Goal: Answer question/provide support: Share knowledge or assist other users

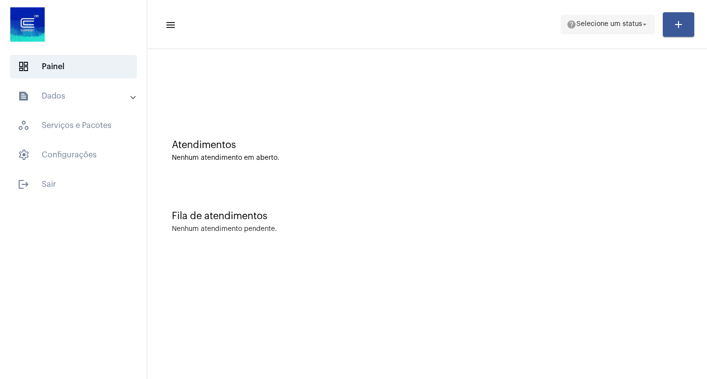
click at [635, 27] on span "Selecione um status" at bounding box center [609, 24] width 66 height 7
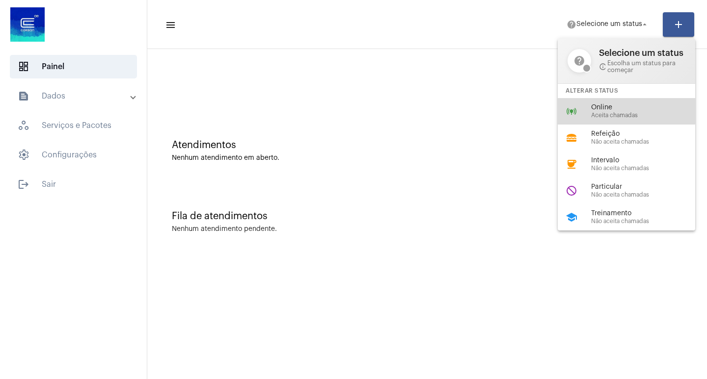
click at [598, 104] on span "Online" at bounding box center [647, 107] width 112 height 7
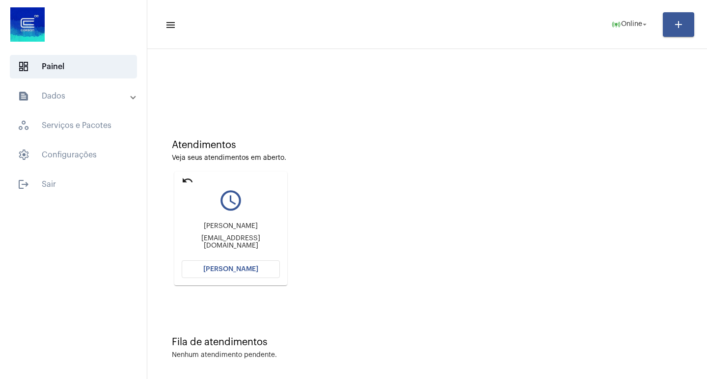
click at [236, 275] on button "[PERSON_NAME]" at bounding box center [231, 270] width 98 height 18
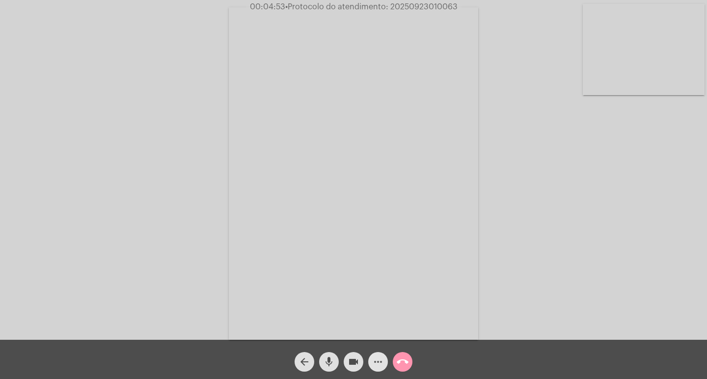
click at [369, 359] on button "more_horiz" at bounding box center [378, 362] width 20 height 20
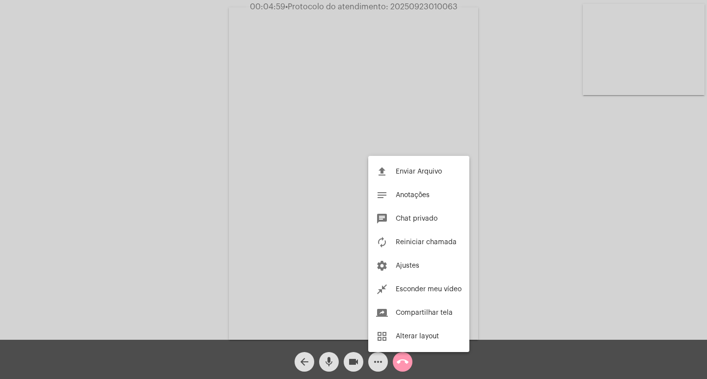
click at [212, 230] on div at bounding box center [353, 189] width 707 height 379
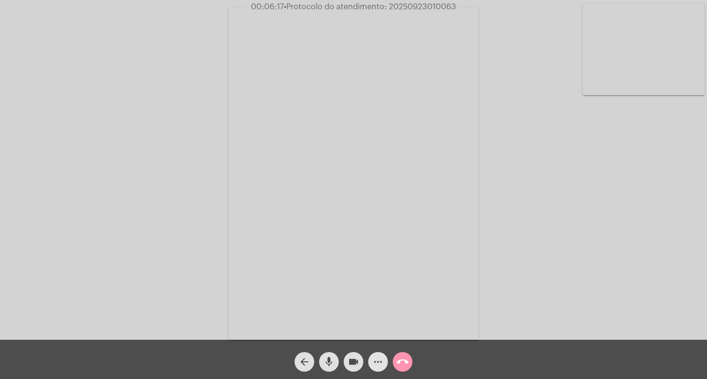
click at [377, 366] on mat-icon "more_horiz" at bounding box center [378, 362] width 12 height 12
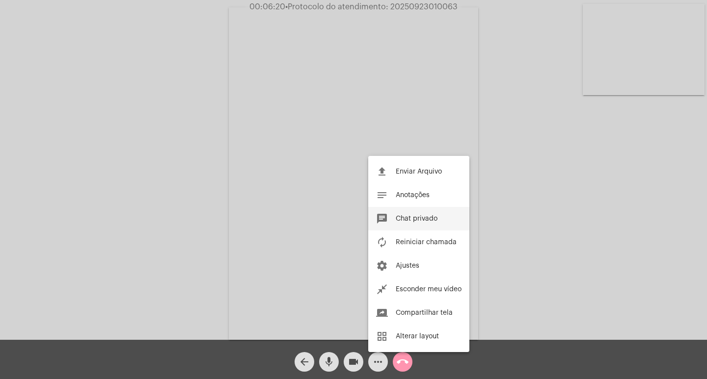
click at [419, 215] on button "chat Chat privado" at bounding box center [418, 219] width 101 height 24
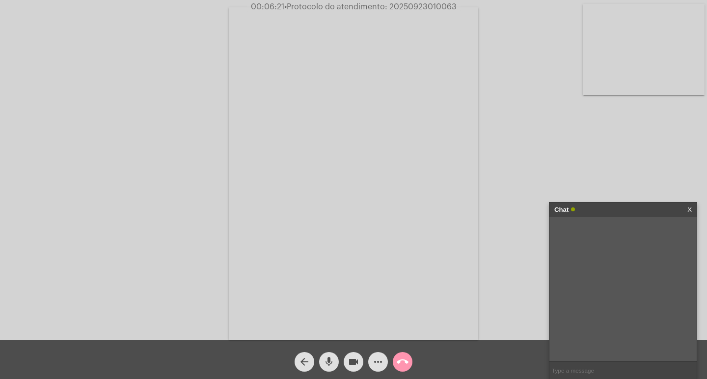
click at [368, 352] on button "more_horiz" at bounding box center [378, 362] width 20 height 20
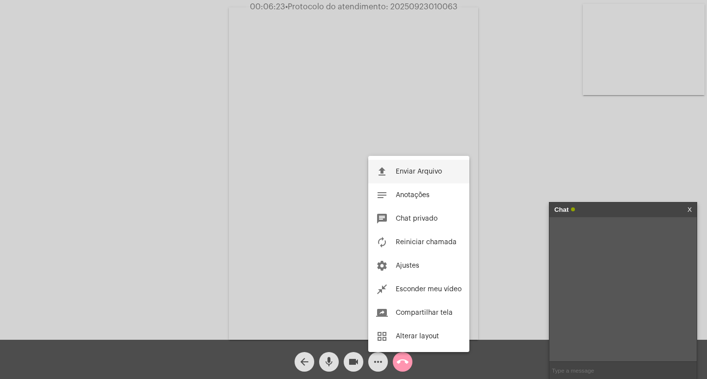
click at [627, 370] on div at bounding box center [353, 189] width 707 height 379
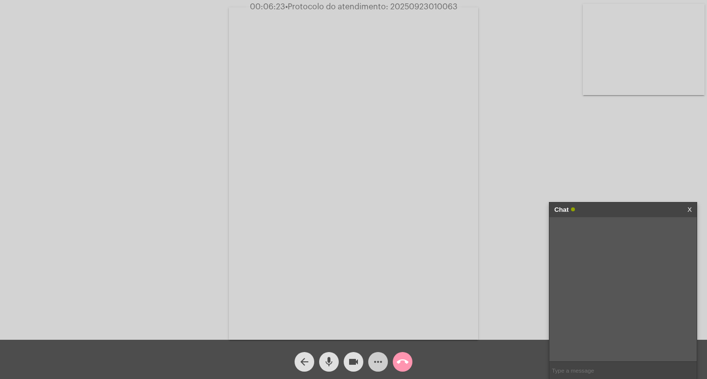
click at [621, 370] on input "text" at bounding box center [622, 370] width 147 height 17
type input "."
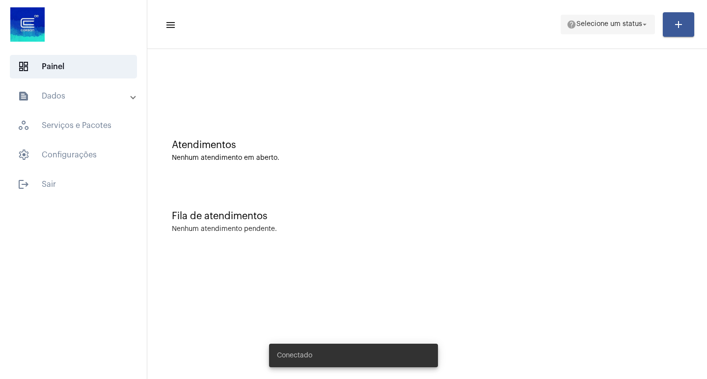
click at [601, 16] on span "help Selecione um status arrow_drop_down" at bounding box center [608, 24] width 82 height 18
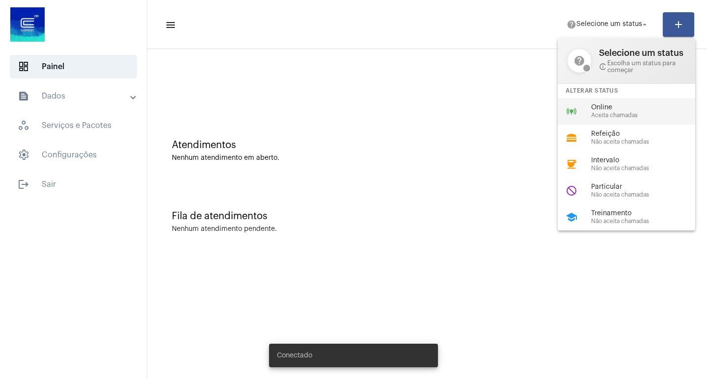
click at [604, 103] on div "online_prediction Online Aceita chamadas" at bounding box center [634, 111] width 153 height 27
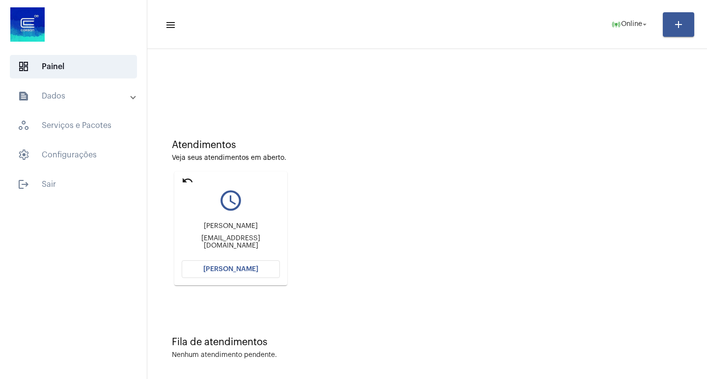
click at [208, 273] on button "[PERSON_NAME]" at bounding box center [231, 270] width 98 height 18
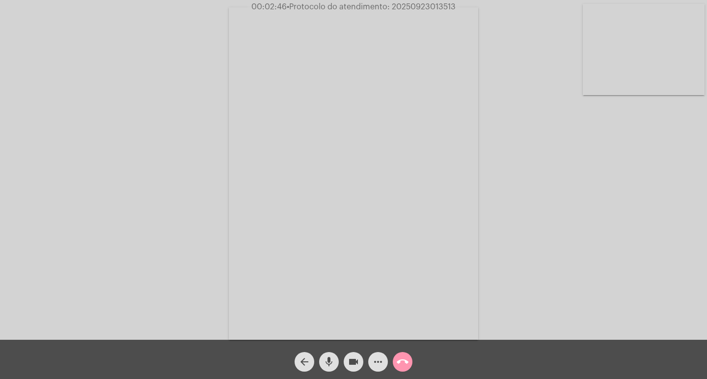
click at [408, 5] on span "• Protocolo do atendimento: 20250923013513" at bounding box center [371, 7] width 169 height 8
click at [513, 147] on div "Acessando Câmera e Microfone..." at bounding box center [353, 172] width 705 height 340
click at [400, 358] on mat-icon "call_end" at bounding box center [403, 362] width 12 height 12
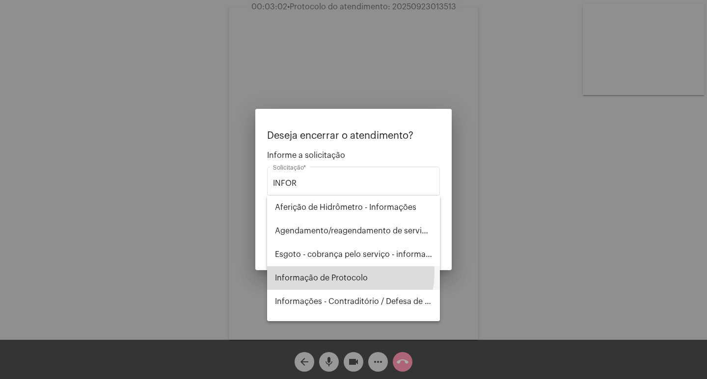
click at [331, 271] on span "Informação de Protocolo" at bounding box center [353, 279] width 157 height 24
type input "Informação de Protocolo"
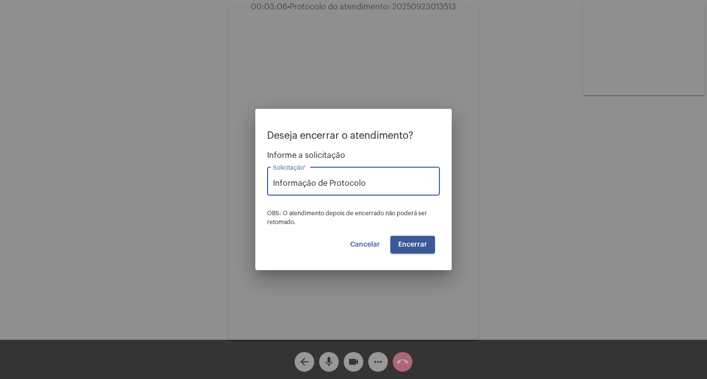
click at [403, 248] on button "Encerrar" at bounding box center [412, 245] width 45 height 18
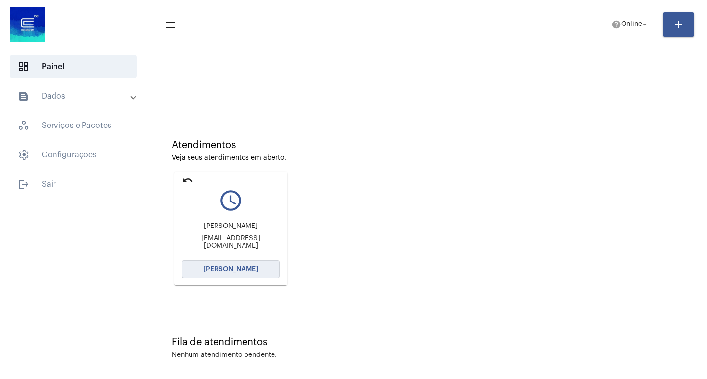
click at [203, 276] on button "[PERSON_NAME]" at bounding box center [231, 270] width 98 height 18
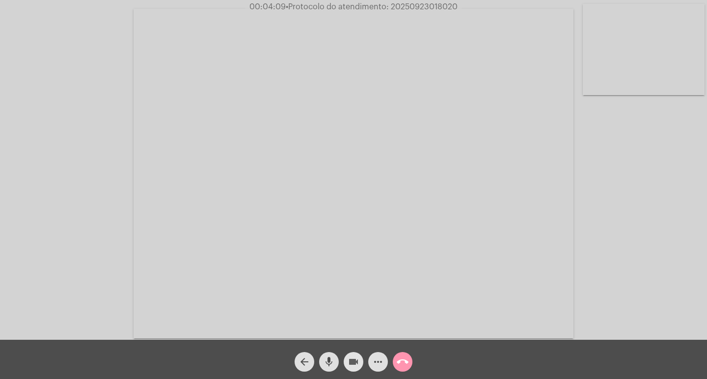
click at [351, 359] on mat-icon "videocam" at bounding box center [354, 362] width 12 height 12
click at [357, 358] on mat-icon "videocam_off" at bounding box center [354, 362] width 12 height 12
click at [375, 361] on mat-icon "more_horiz" at bounding box center [378, 362] width 12 height 12
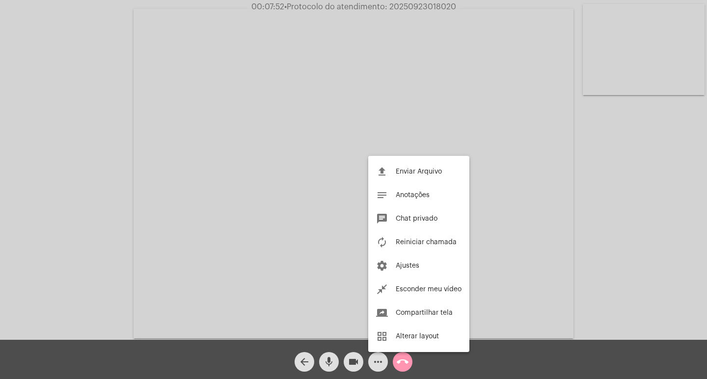
click at [33, 224] on div at bounding box center [353, 189] width 707 height 379
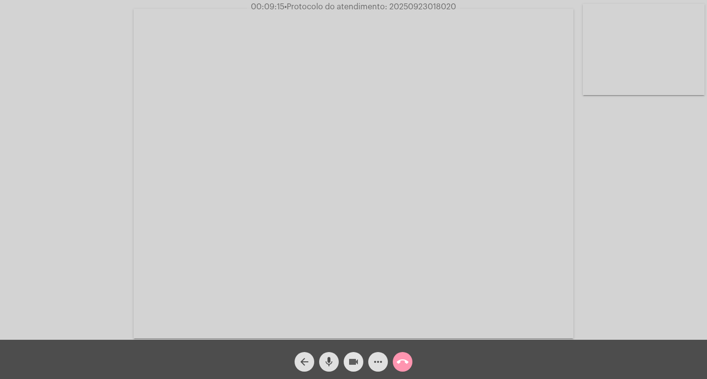
click at [351, 359] on mat-icon "videocam" at bounding box center [354, 362] width 12 height 12
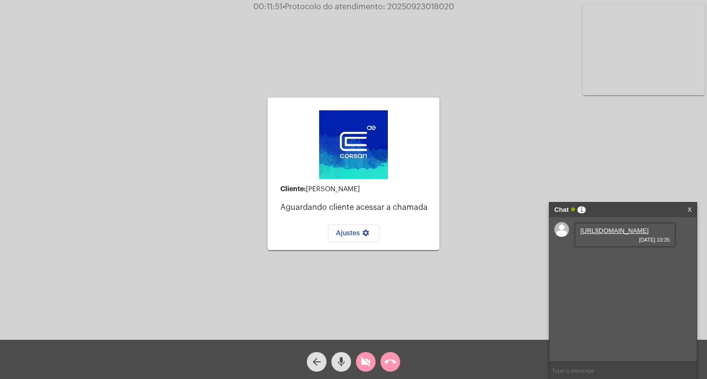
click at [369, 361] on mat-icon "videocam_off" at bounding box center [366, 362] width 12 height 12
click at [607, 235] on link "[URL][DOMAIN_NAME]" at bounding box center [614, 230] width 68 height 7
click at [394, 360] on mat-icon "call_end" at bounding box center [390, 362] width 12 height 12
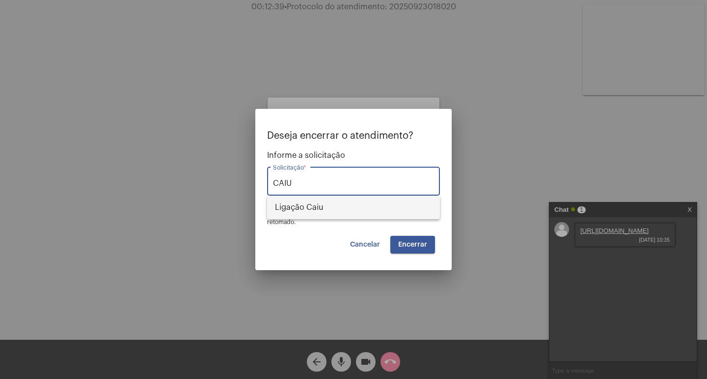
click at [302, 216] on span "Ligação Caiu" at bounding box center [353, 208] width 157 height 24
type input "Ligação Caiu"
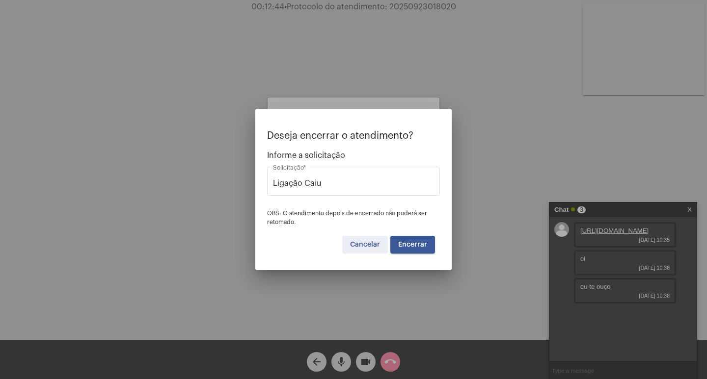
click at [368, 238] on button "Cancelar" at bounding box center [365, 245] width 46 height 18
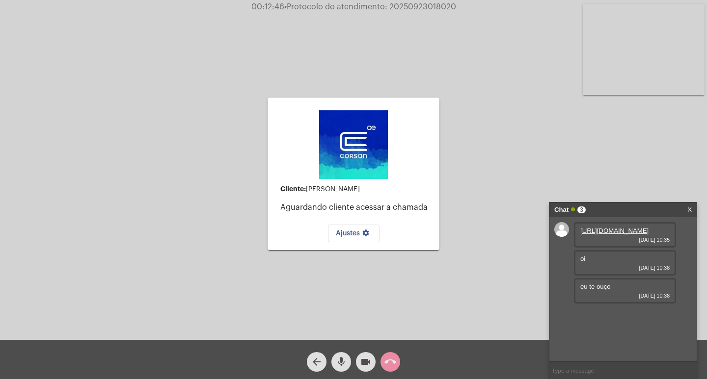
click at [596, 372] on input "text" at bounding box center [622, 370] width 147 height 17
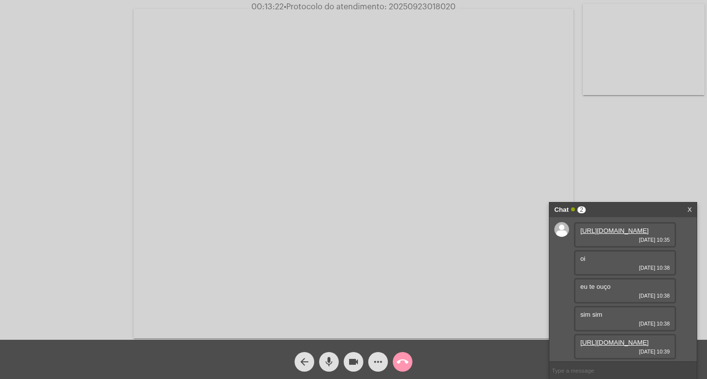
scroll to position [42, 0]
click at [606, 339] on link "[URL][DOMAIN_NAME]" at bounding box center [614, 342] width 68 height 7
click at [600, 341] on link "[URL][DOMAIN_NAME]" at bounding box center [614, 344] width 68 height 7
click at [409, 10] on span "• Protocolo do atendimento: 20250923018020" at bounding box center [371, 7] width 172 height 8
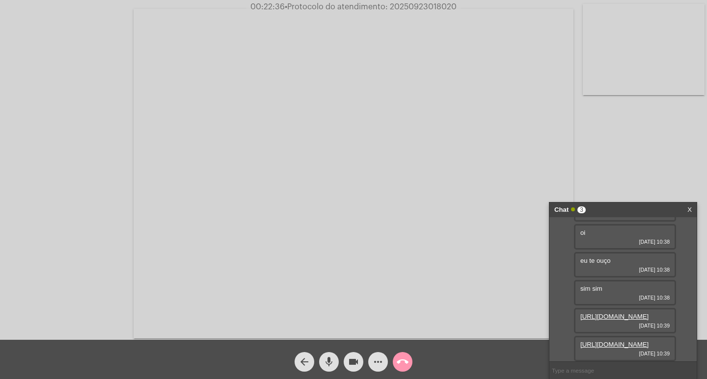
click at [409, 10] on span "• Protocolo do atendimento: 20250923018020" at bounding box center [371, 7] width 172 height 8
copy span "20250923018020"
click at [394, 355] on div "call_end" at bounding box center [402, 360] width 25 height 25
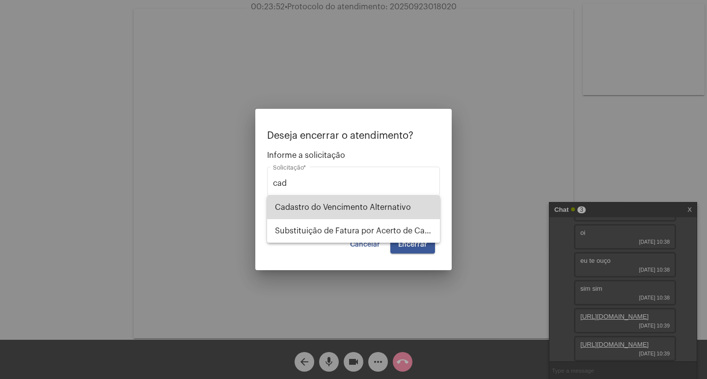
click at [373, 212] on span "Cadastro do Vencimento Alternativo" at bounding box center [353, 208] width 157 height 24
type input "Cadastro do Vencimento Alternativo"
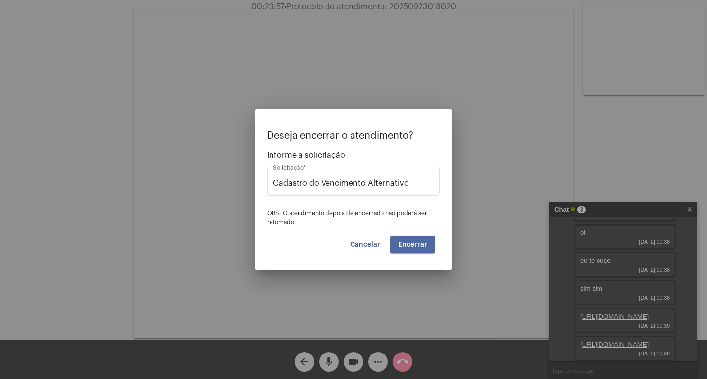
click at [415, 244] on span "Encerrar" at bounding box center [412, 245] width 29 height 7
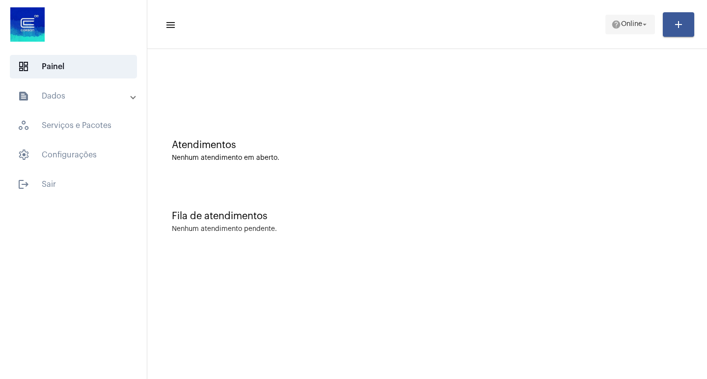
click at [621, 27] on span "Online" at bounding box center [631, 24] width 21 height 7
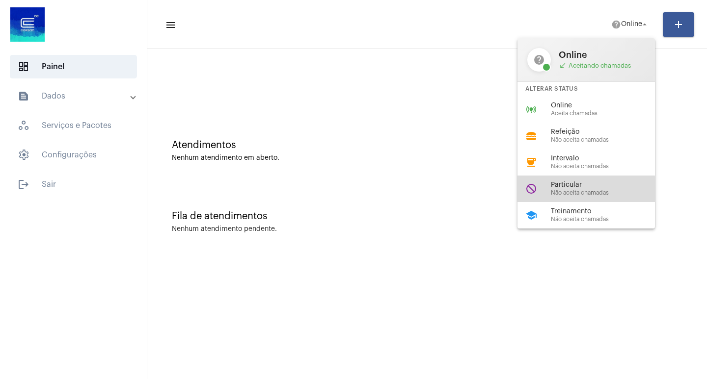
click at [571, 194] on span "Não aceita chamadas" at bounding box center [607, 193] width 112 height 6
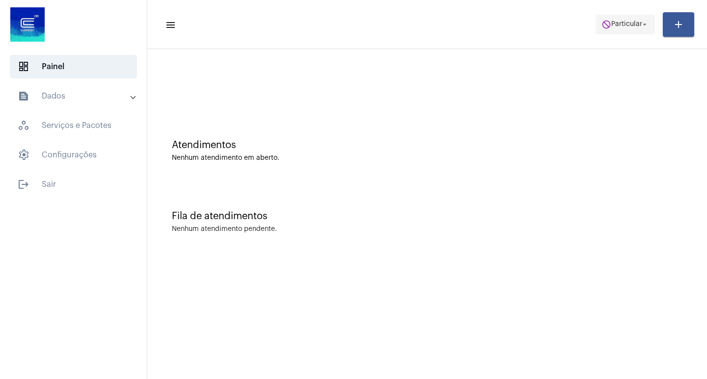
click at [621, 26] on span "Particular" at bounding box center [626, 24] width 31 height 7
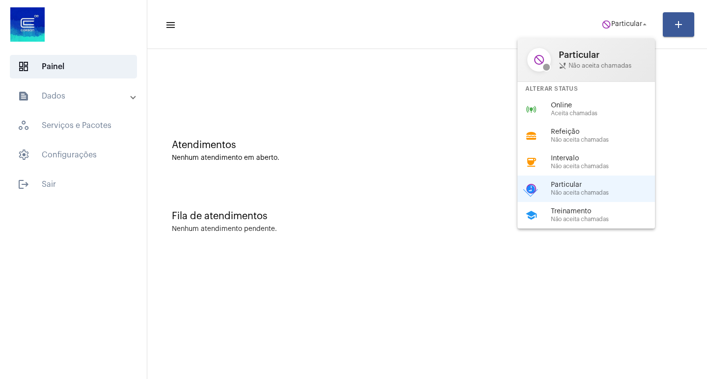
click at [548, 114] on div "online_prediction Online Aceita chamadas" at bounding box center [593, 109] width 153 height 27
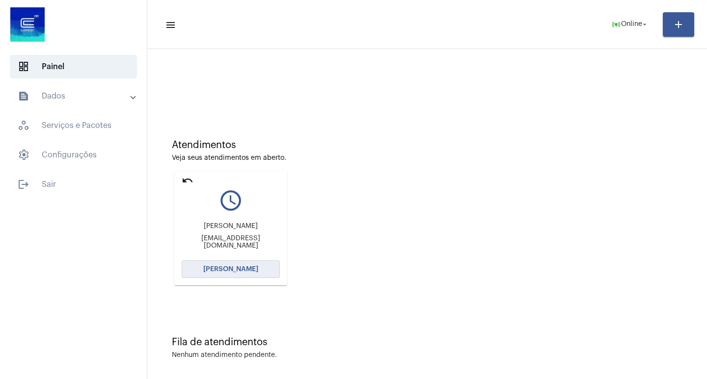
click at [245, 271] on span "[PERSON_NAME]" at bounding box center [230, 269] width 55 height 7
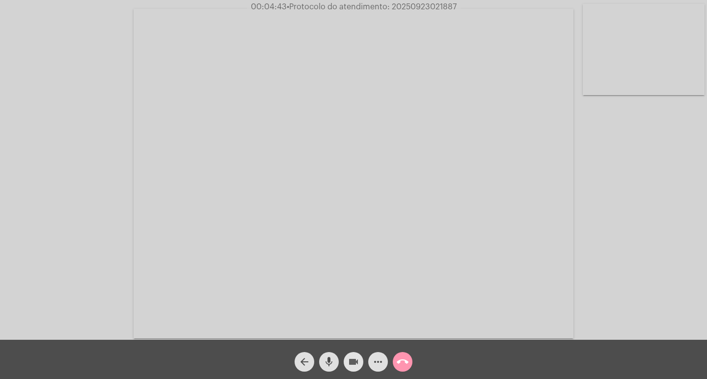
click at [354, 358] on mat-icon "videocam" at bounding box center [354, 362] width 12 height 12
click at [357, 358] on mat-icon "videocam_off" at bounding box center [354, 362] width 12 height 12
click at [408, 10] on span "• Protocolo do atendimento: 20250923021887" at bounding box center [371, 7] width 170 height 8
copy span "20250923021887"
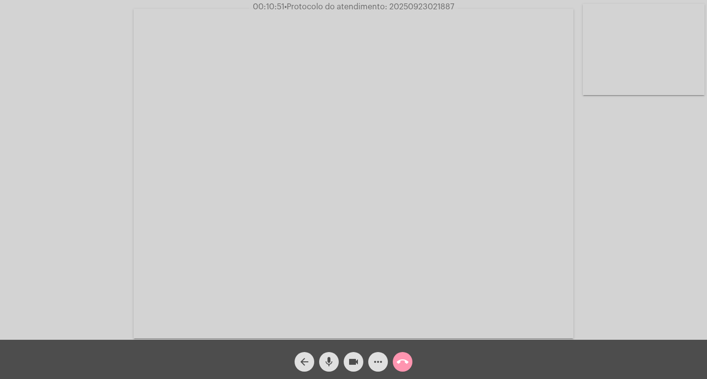
click at [404, 361] on mat-icon "call_end" at bounding box center [403, 362] width 12 height 12
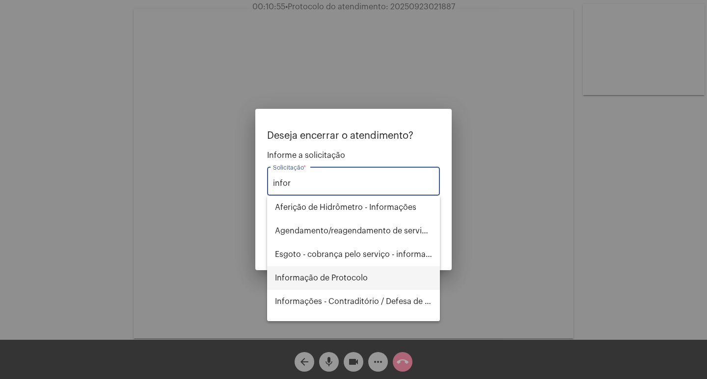
click at [376, 282] on span "Informação de Protocolo" at bounding box center [353, 279] width 157 height 24
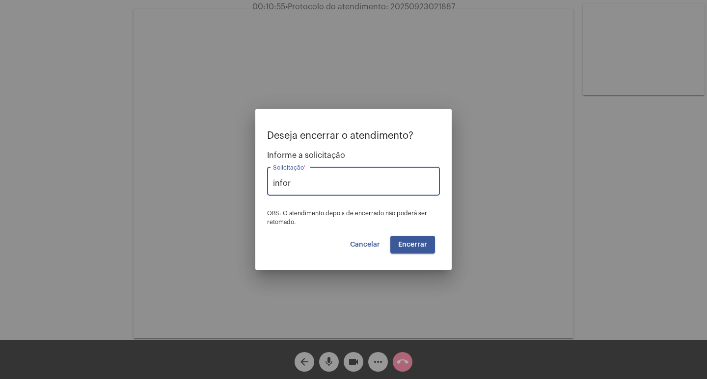
type input "Informação de Protocolo"
click at [418, 247] on span "Encerrar" at bounding box center [412, 245] width 29 height 7
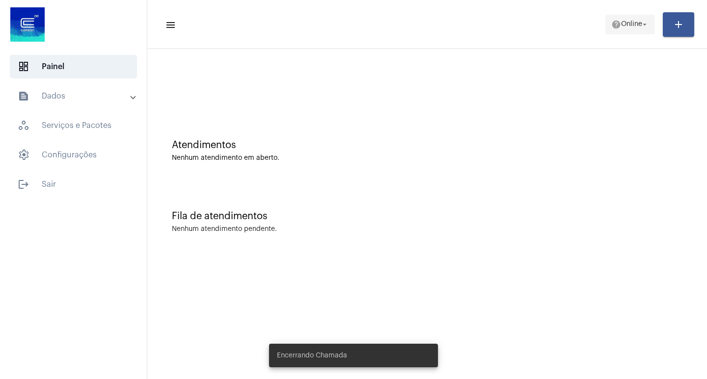
click at [611, 27] on mat-icon "help" at bounding box center [616, 25] width 10 height 10
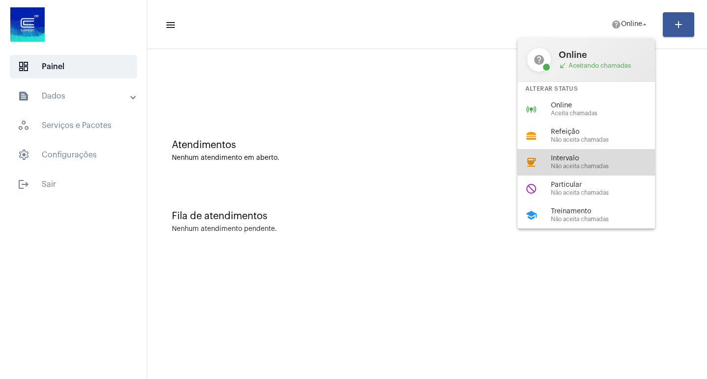
click at [587, 156] on span "Intervalo" at bounding box center [607, 158] width 112 height 7
